Goal: Task Accomplishment & Management: Use online tool/utility

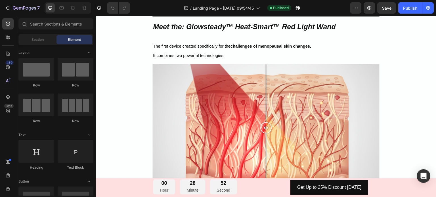
scroll to position [923, 0]
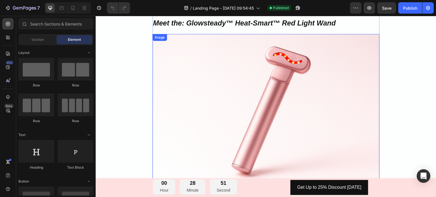
click at [318, 48] on img at bounding box center [265, 109] width 227 height 151
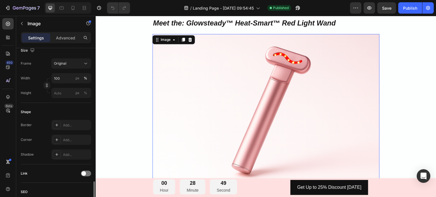
scroll to position [198, 0]
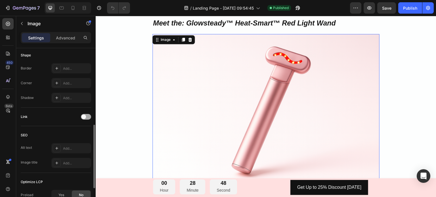
click at [85, 117] on span at bounding box center [83, 117] width 5 height 5
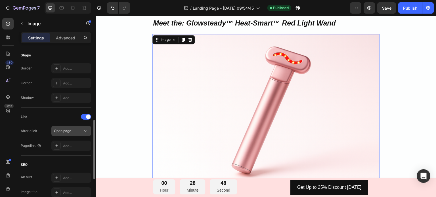
click at [76, 130] on div "Open page" at bounding box center [68, 130] width 29 height 5
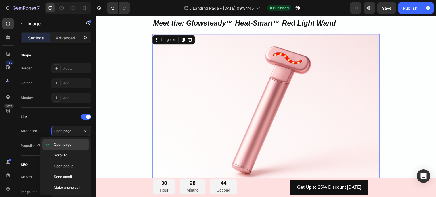
click at [66, 145] on span "Open page" at bounding box center [62, 144] width 17 height 5
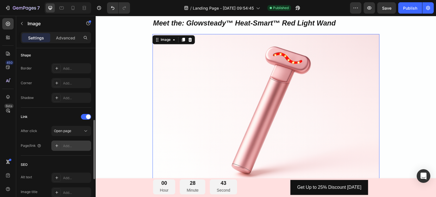
click at [68, 146] on div "Add..." at bounding box center [76, 145] width 27 height 5
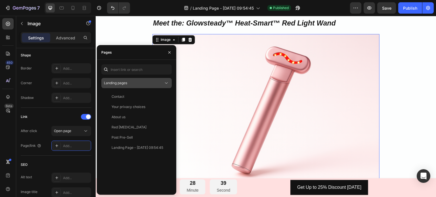
click at [132, 84] on div "Landing pages" at bounding box center [134, 83] width 60 height 5
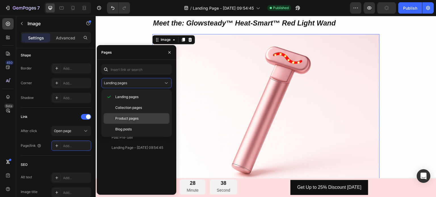
click at [133, 113] on div "Product pages" at bounding box center [136, 118] width 66 height 11
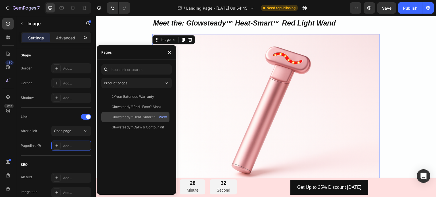
click at [128, 118] on div "Glowsteady™ Heat-Smart™ Red Light Wand" at bounding box center [138, 117] width 54 height 5
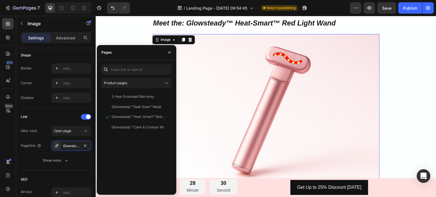
click at [123, 148] on div "2-Year Extended Warranty View Glowsteady™ Radi-Ease™ Mask View Glowsteady™ Heat…" at bounding box center [136, 141] width 70 height 99
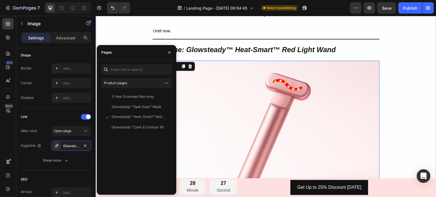
scroll to position [810, 0]
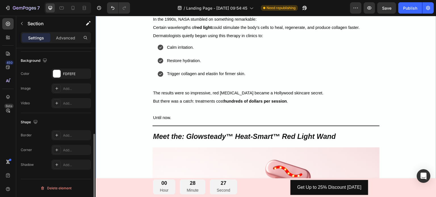
scroll to position [0, 0]
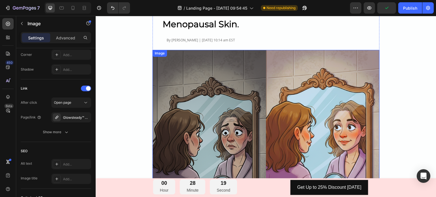
scroll to position [16, 0]
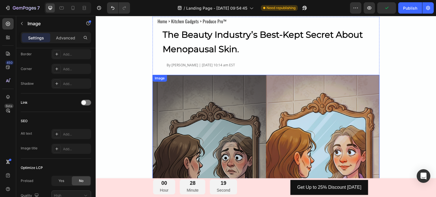
click at [194, 108] on img at bounding box center [265, 188] width 227 height 227
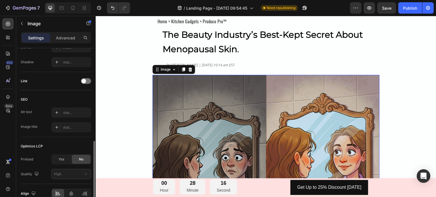
scroll to position [220, 0]
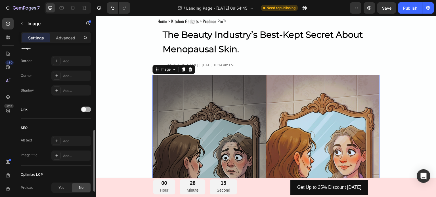
click at [83, 108] on span at bounding box center [83, 109] width 5 height 5
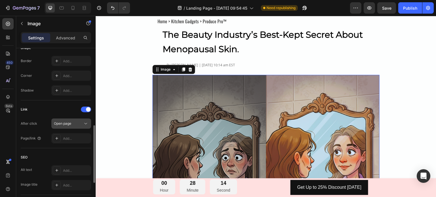
click at [80, 121] on div "Open page" at bounding box center [68, 123] width 29 height 5
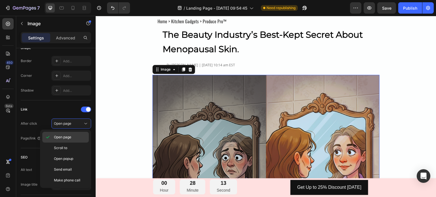
click at [73, 136] on p "Open page" at bounding box center [70, 137] width 32 height 5
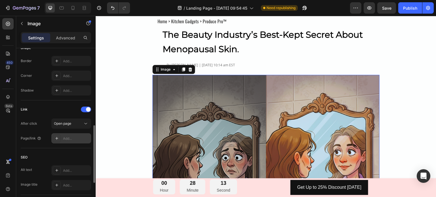
click at [72, 137] on div "Add..." at bounding box center [76, 138] width 27 height 5
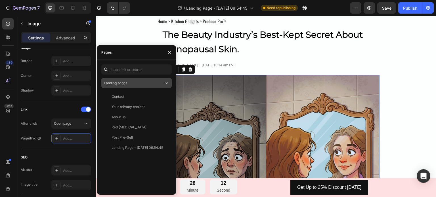
click at [118, 83] on span "Landing pages" at bounding box center [115, 83] width 23 height 4
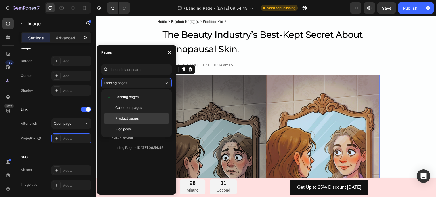
click at [122, 117] on span "Product pages" at bounding box center [126, 118] width 23 height 5
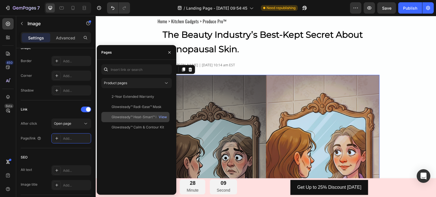
click at [130, 116] on div "Glowsteady™ Heat-Smart™ Red Light Wand" at bounding box center [138, 117] width 54 height 5
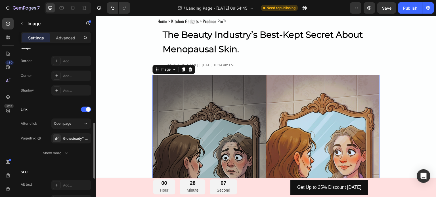
click at [18, 147] on div "Style Rectangle Source Upload Image [URL][DOMAIN_NAME] or Browse gallery Scale …" at bounding box center [55, 71] width 79 height 487
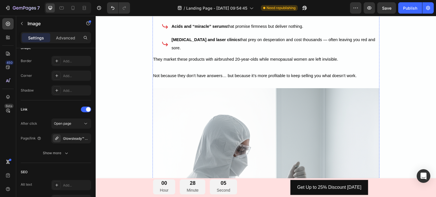
scroll to position [539, 0]
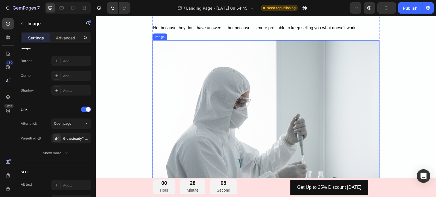
click at [185, 94] on img at bounding box center [265, 153] width 227 height 227
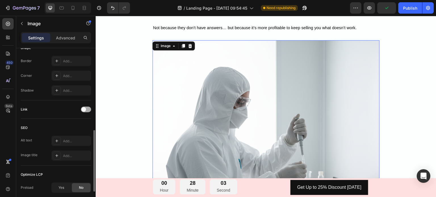
click at [86, 109] on div at bounding box center [86, 110] width 10 height 6
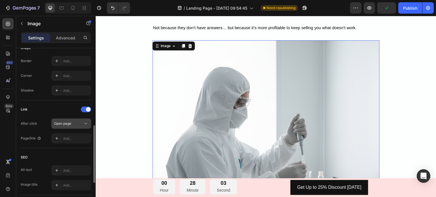
click at [76, 119] on button "Open page" at bounding box center [71, 124] width 40 height 10
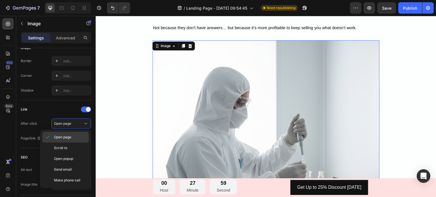
click at [69, 135] on span "Open page" at bounding box center [62, 137] width 17 height 5
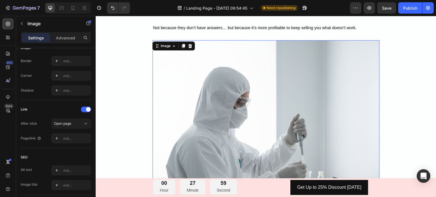
click at [69, 136] on div "Add..." at bounding box center [76, 138] width 27 height 5
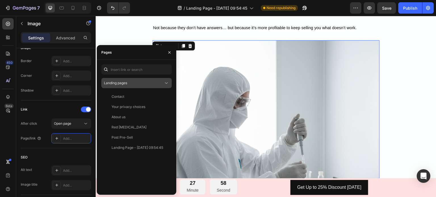
click at [124, 81] on span "Landing pages" at bounding box center [115, 83] width 23 height 4
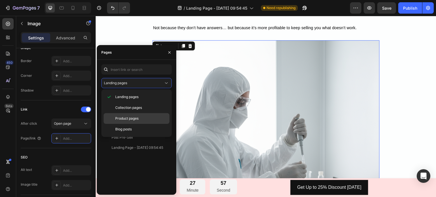
click at [139, 115] on div "Product pages" at bounding box center [136, 118] width 66 height 11
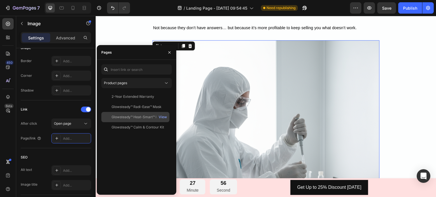
click at [140, 119] on div "Glowsteady™ Heat-Smart™ Red Light Wand" at bounding box center [138, 117] width 54 height 5
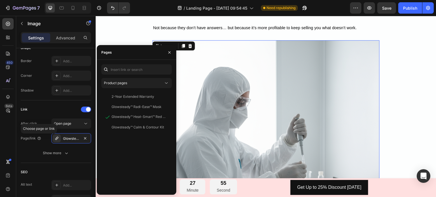
click at [10, 146] on div "450 Beta" at bounding box center [7, 87] width 11 height 138
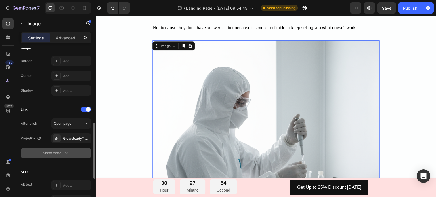
click at [51, 149] on button "Show more" at bounding box center [56, 153] width 70 height 10
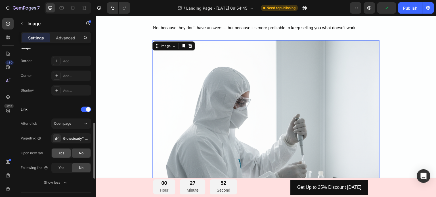
click at [61, 155] on span "Yes" at bounding box center [61, 153] width 6 height 5
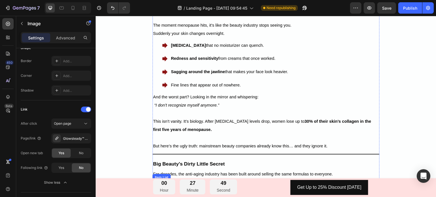
scroll to position [255, 0]
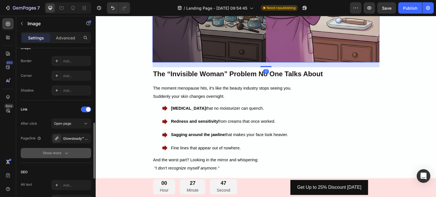
click at [61, 152] on div "Show more" at bounding box center [56, 153] width 26 height 6
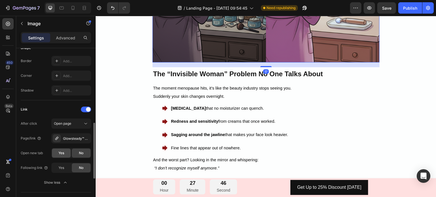
click at [62, 155] on span "Yes" at bounding box center [61, 153] width 6 height 5
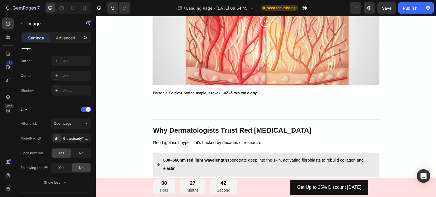
scroll to position [1248, 0]
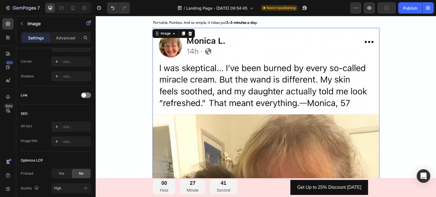
click at [183, 105] on img at bounding box center [265, 198] width 227 height 340
click at [85, 96] on span at bounding box center [83, 95] width 5 height 5
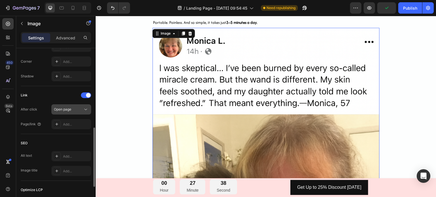
click at [75, 113] on button "Open page" at bounding box center [71, 109] width 40 height 10
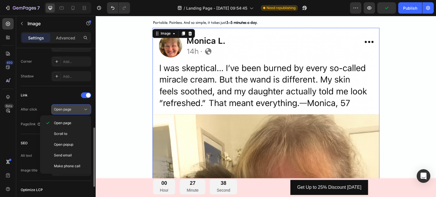
click at [75, 113] on button "Open page" at bounding box center [71, 109] width 40 height 10
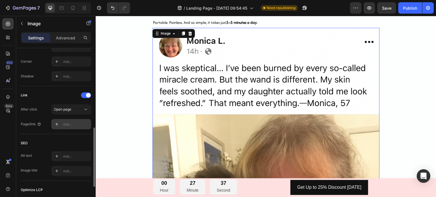
click at [69, 122] on div "Add..." at bounding box center [76, 124] width 27 height 5
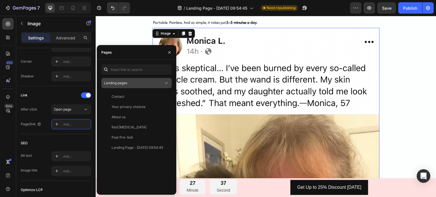
click at [127, 85] on span "Landing pages" at bounding box center [115, 83] width 23 height 4
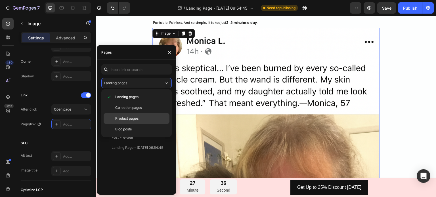
click at [127, 117] on span "Product pages" at bounding box center [126, 118] width 23 height 5
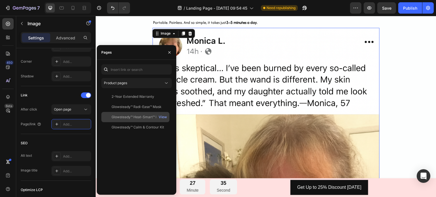
click at [135, 118] on div "Glowsteady™ Heat-Smart™ Red Light Wand" at bounding box center [138, 117] width 54 height 5
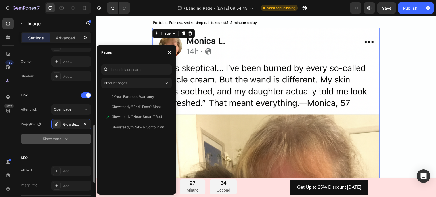
click at [66, 141] on button "Show more" at bounding box center [56, 139] width 70 height 10
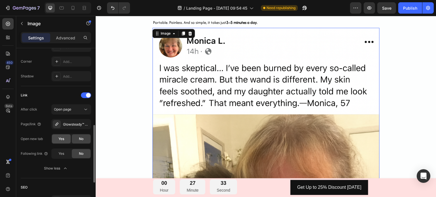
click at [62, 141] on div "Yes" at bounding box center [61, 138] width 19 height 9
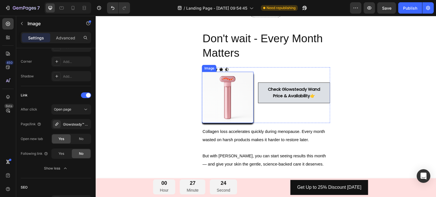
scroll to position [2098, 0]
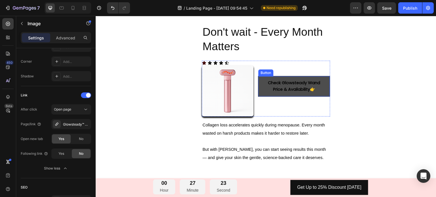
click at [259, 96] on button "Check Glowsteady Wand Price & Availability 👉" at bounding box center [293, 86] width 71 height 20
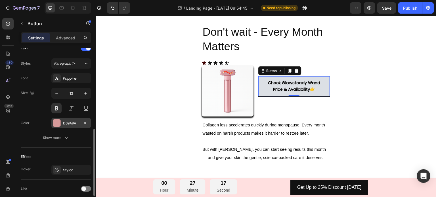
scroll to position [240, 0]
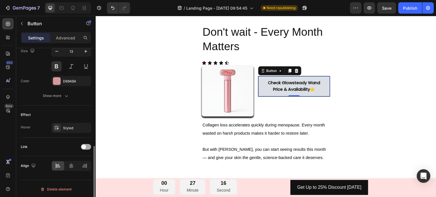
click at [83, 145] on span at bounding box center [83, 147] width 5 height 5
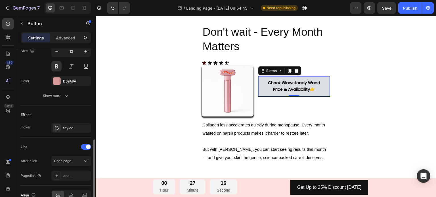
scroll to position [270, 0]
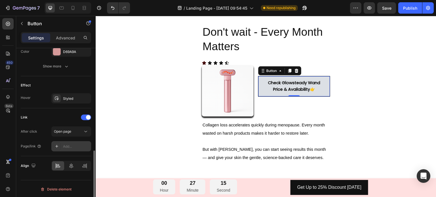
click at [68, 147] on div "Add..." at bounding box center [76, 146] width 27 height 5
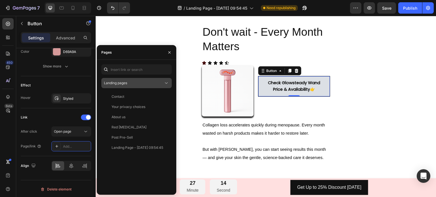
click at [119, 83] on span "Landing pages" at bounding box center [115, 83] width 23 height 4
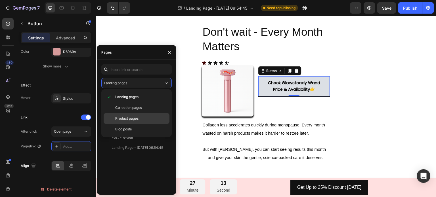
click at [126, 117] on span "Product pages" at bounding box center [126, 118] width 23 height 5
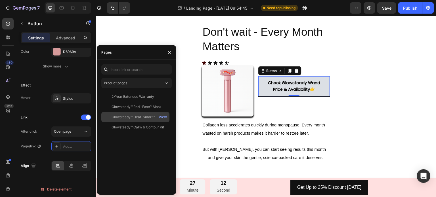
click at [133, 117] on div "Glowsteady™ Heat-Smart™ Red Light Wand" at bounding box center [138, 117] width 54 height 5
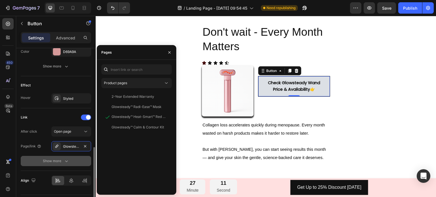
click at [58, 164] on button "Show more" at bounding box center [56, 161] width 70 height 10
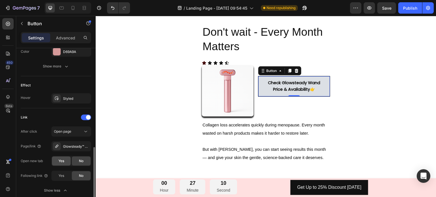
click at [58, 161] on div "Yes" at bounding box center [61, 161] width 19 height 9
click at [73, 160] on div "No" at bounding box center [81, 161] width 19 height 9
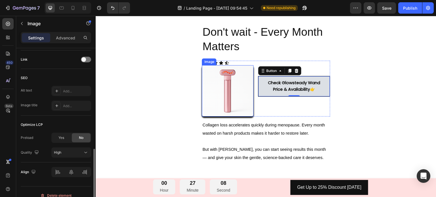
click at [234, 112] on img at bounding box center [227, 90] width 51 height 51
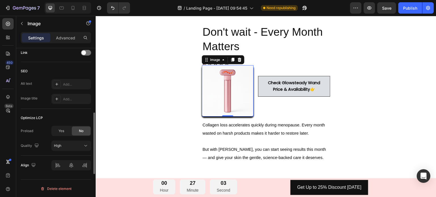
scroll to position [248, 0]
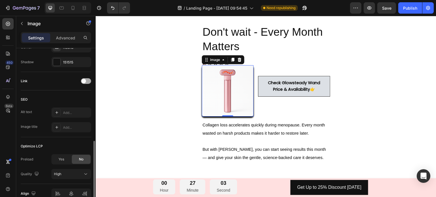
click at [85, 82] on span at bounding box center [83, 81] width 5 height 5
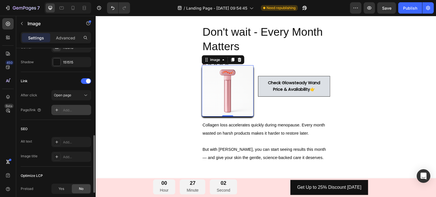
click at [74, 108] on div "Add..." at bounding box center [76, 110] width 27 height 5
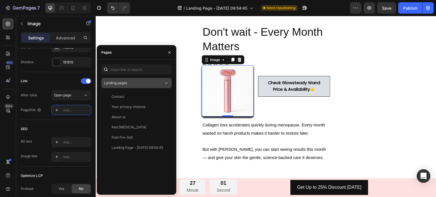
click at [124, 85] on span "Landing pages" at bounding box center [115, 83] width 23 height 4
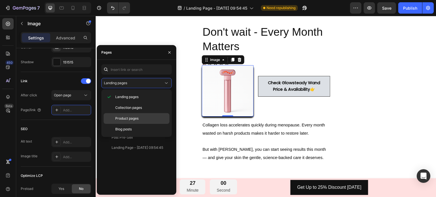
click at [132, 118] on span "Product pages" at bounding box center [126, 118] width 23 height 5
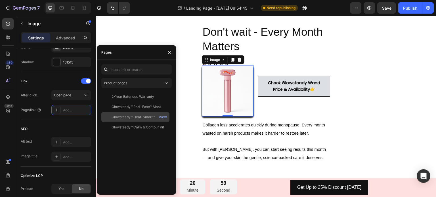
click at [138, 120] on div "Glowsteady™ Heat-Smart™ Red Light Wand View" at bounding box center [135, 117] width 68 height 10
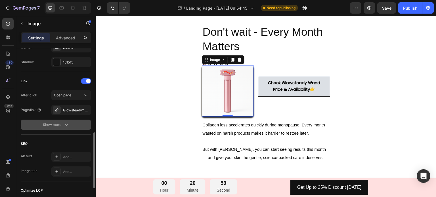
click at [64, 123] on icon "button" at bounding box center [67, 125] width 6 height 6
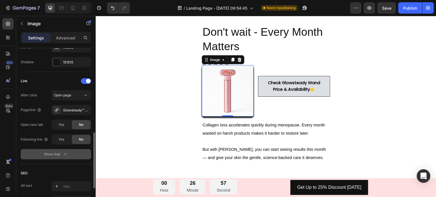
click at [11, 156] on div "450 Beta" at bounding box center [7, 87] width 11 height 138
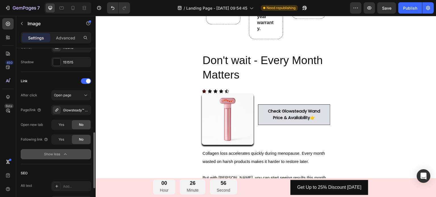
click at [168, 124] on section "Don't wait - Every Month Matters Heading Icon Icon Icon Icon Icon Icon List Ima…" at bounding box center [265, 122] width 213 height 156
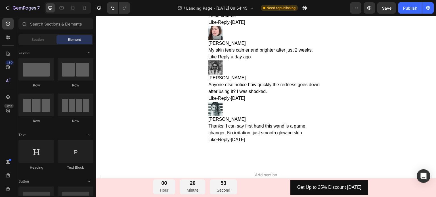
scroll to position [2505, 0]
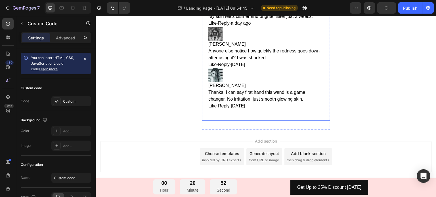
click at [230, 108] on div "Like · Reply · [DATE]" at bounding box center [265, 106] width 115 height 7
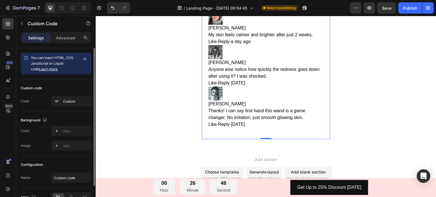
scroll to position [2476, 0]
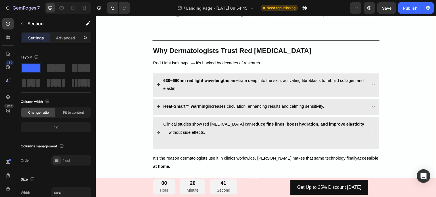
scroll to position [1597, 0]
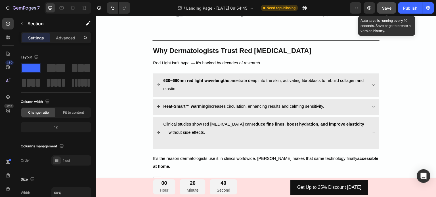
click at [386, 10] on div "Save" at bounding box center [386, 8] width 9 height 6
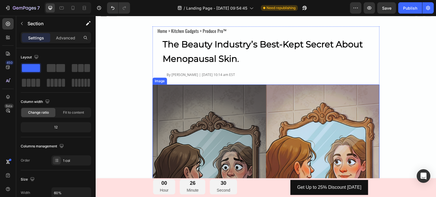
scroll to position [0, 0]
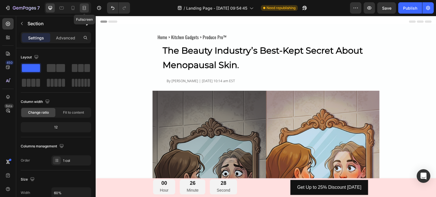
click at [86, 10] on icon at bounding box center [84, 8] width 6 height 6
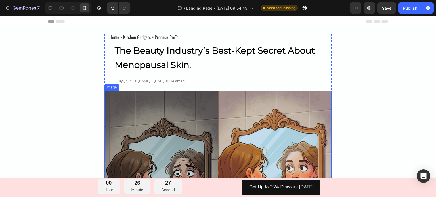
click at [64, 7] on icon at bounding box center [62, 8] width 6 height 6
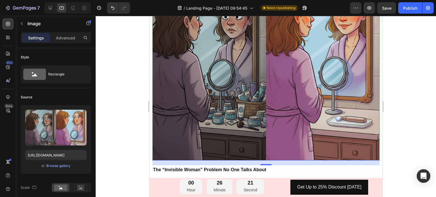
scroll to position [190, 0]
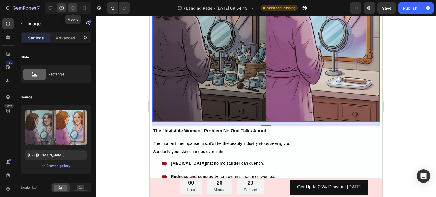
click at [71, 9] on icon at bounding box center [73, 8] width 6 height 6
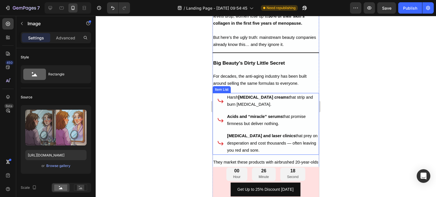
scroll to position [371, 0]
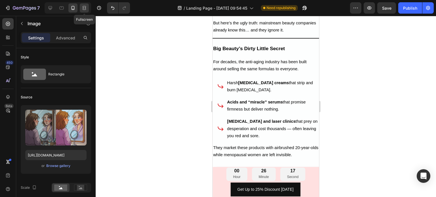
click at [85, 8] on icon at bounding box center [85, 7] width 2 height 1
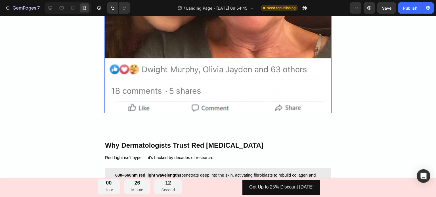
scroll to position [1559, 0]
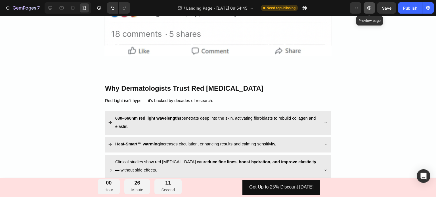
click at [367, 9] on icon "button" at bounding box center [369, 8] width 6 height 6
click at [51, 6] on icon at bounding box center [50, 8] width 6 height 6
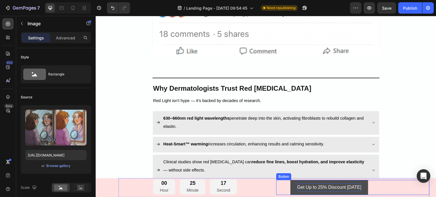
click at [297, 190] on p "Get Up to 25% Discount [DATE]" at bounding box center [329, 187] width 64 height 8
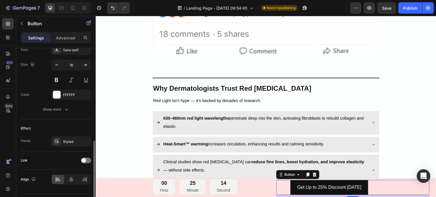
scroll to position [240, 0]
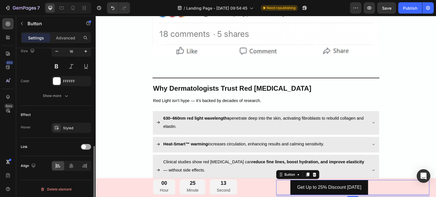
click at [84, 147] on span at bounding box center [83, 147] width 5 height 5
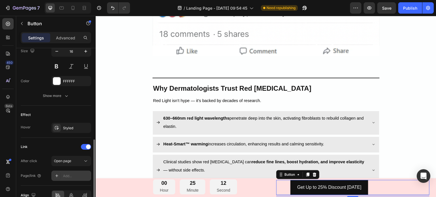
click at [67, 174] on div "Add..." at bounding box center [76, 176] width 27 height 5
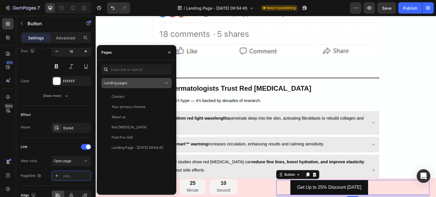
click at [132, 84] on div "Landing pages" at bounding box center [134, 83] width 60 height 5
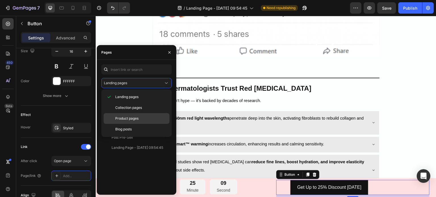
click at [128, 117] on span "Product pages" at bounding box center [126, 118] width 23 height 5
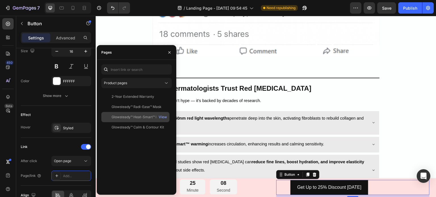
click at [141, 118] on div "Glowsteady™ Heat-Smart™ Red Light Wand" at bounding box center [138, 117] width 54 height 5
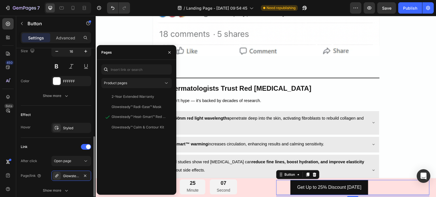
scroll to position [269, 0]
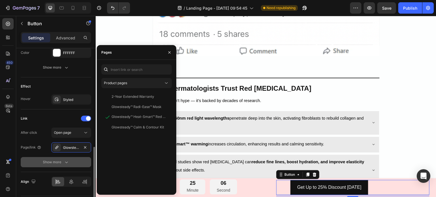
click at [71, 160] on button "Show more" at bounding box center [56, 162] width 70 height 10
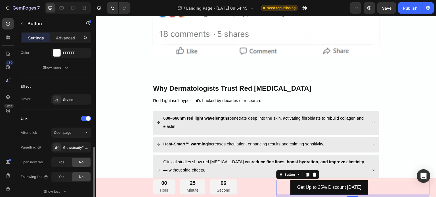
scroll to position [314, 0]
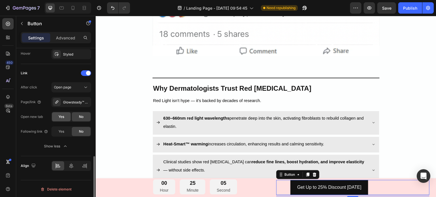
click at [63, 115] on span "Yes" at bounding box center [61, 116] width 6 height 5
click at [79, 116] on span "No" at bounding box center [81, 116] width 5 height 5
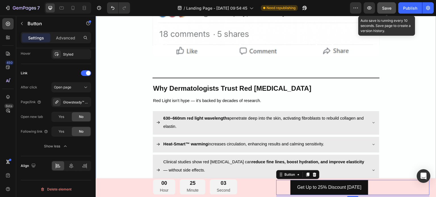
click at [389, 11] on button "Save" at bounding box center [386, 7] width 19 height 11
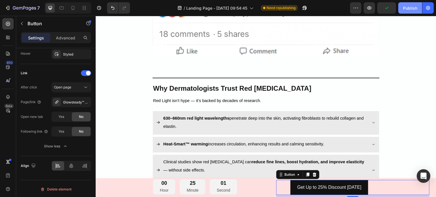
click at [412, 6] on div "Publish" at bounding box center [410, 8] width 14 height 6
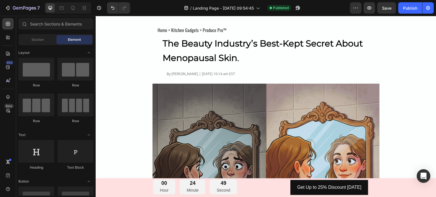
scroll to position [0, 0]
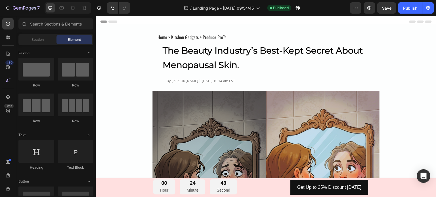
drag, startPoint x: 433, startPoint y: 63, endPoint x: 488, endPoint y: 43, distance: 58.1
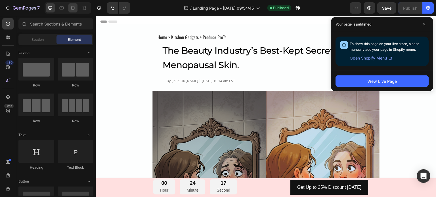
click at [74, 7] on icon at bounding box center [73, 8] width 6 height 6
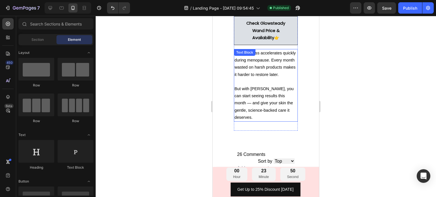
scroll to position [1900, 0]
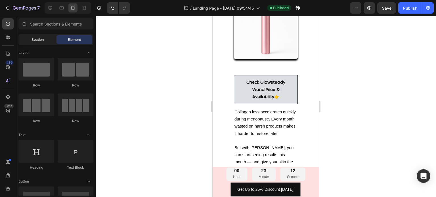
click at [34, 44] on div "Section" at bounding box center [38, 39] width 36 height 9
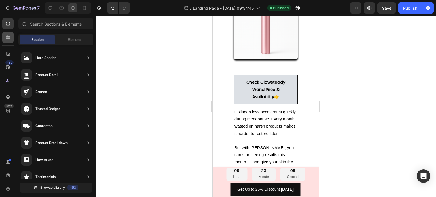
click at [7, 41] on div at bounding box center [7, 37] width 11 height 11
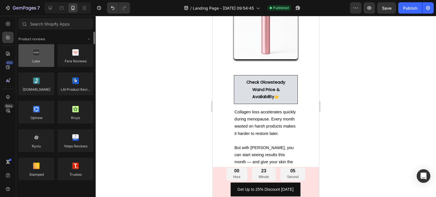
click at [37, 62] on div at bounding box center [36, 55] width 36 height 23
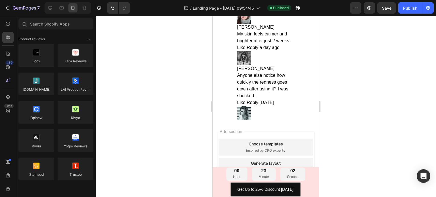
scroll to position [2331, 0]
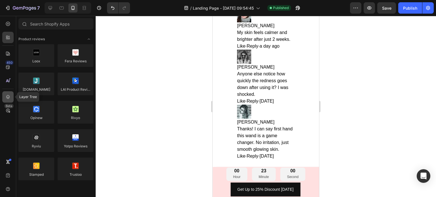
click at [10, 99] on icon at bounding box center [8, 97] width 6 height 6
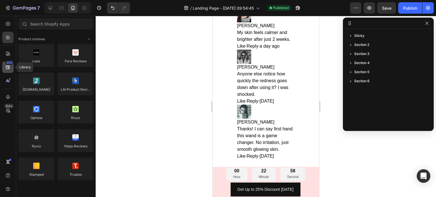
click at [9, 68] on icon at bounding box center [8, 67] width 6 height 6
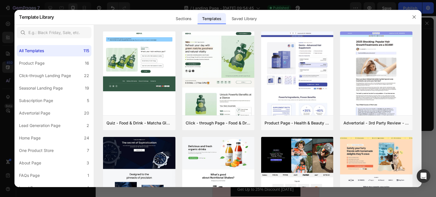
click at [7, 59] on div at bounding box center [218, 98] width 436 height 197
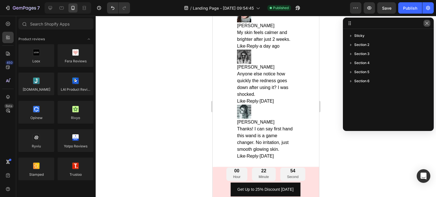
click at [424, 26] on button "button" at bounding box center [426, 23] width 7 height 7
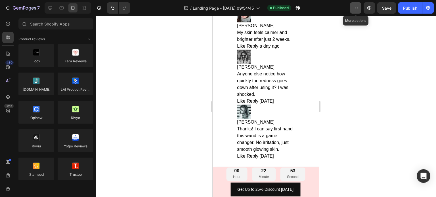
click at [356, 11] on button "button" at bounding box center [355, 7] width 11 height 11
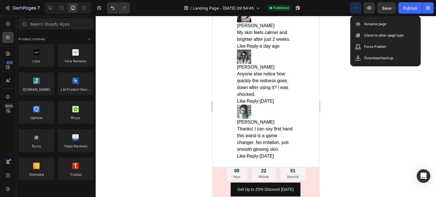
click at [157, 65] on div at bounding box center [266, 106] width 340 height 181
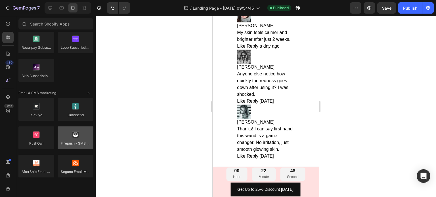
scroll to position [907, 0]
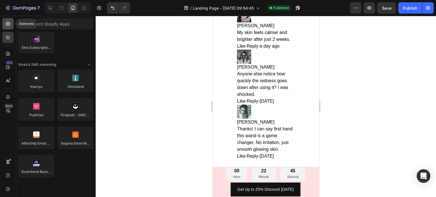
click at [8, 25] on icon at bounding box center [8, 24] width 6 height 6
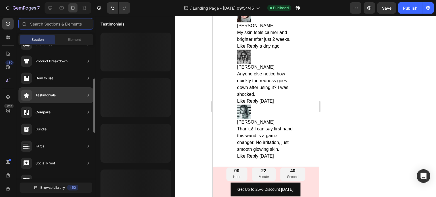
scroll to position [0, 0]
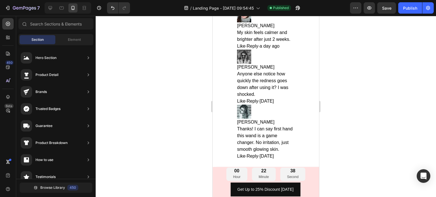
click at [77, 35] on div "Section Element" at bounding box center [55, 39] width 75 height 11
click at [77, 36] on div "Element" at bounding box center [74, 39] width 36 height 9
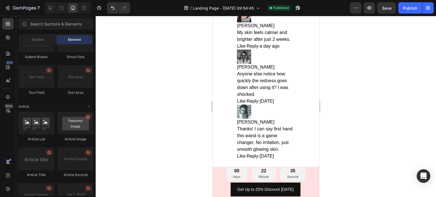
scroll to position [1530, 0]
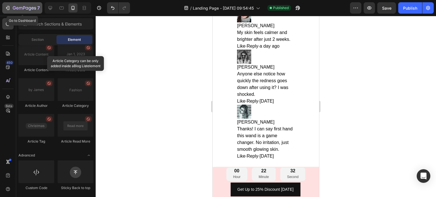
click at [11, 7] on div "7" at bounding box center [22, 8] width 35 height 7
